Goal: Task Accomplishment & Management: Check status

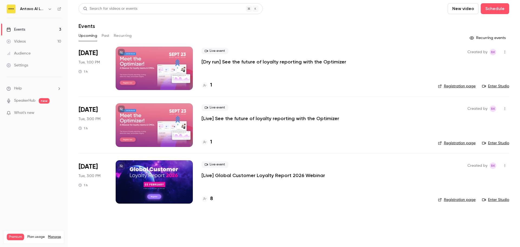
click at [244, 115] on p "[Live] See the future of loyalty reporting with the Optimizer" at bounding box center [269, 118] width 137 height 6
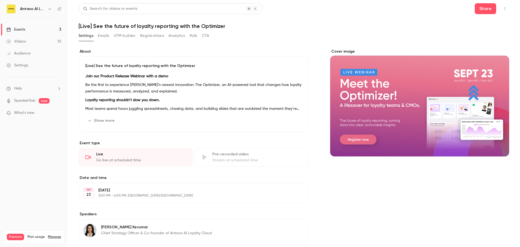
click at [149, 37] on button "Registrations" at bounding box center [152, 35] width 24 height 9
